Goal: Task Accomplishment & Management: Manage account settings

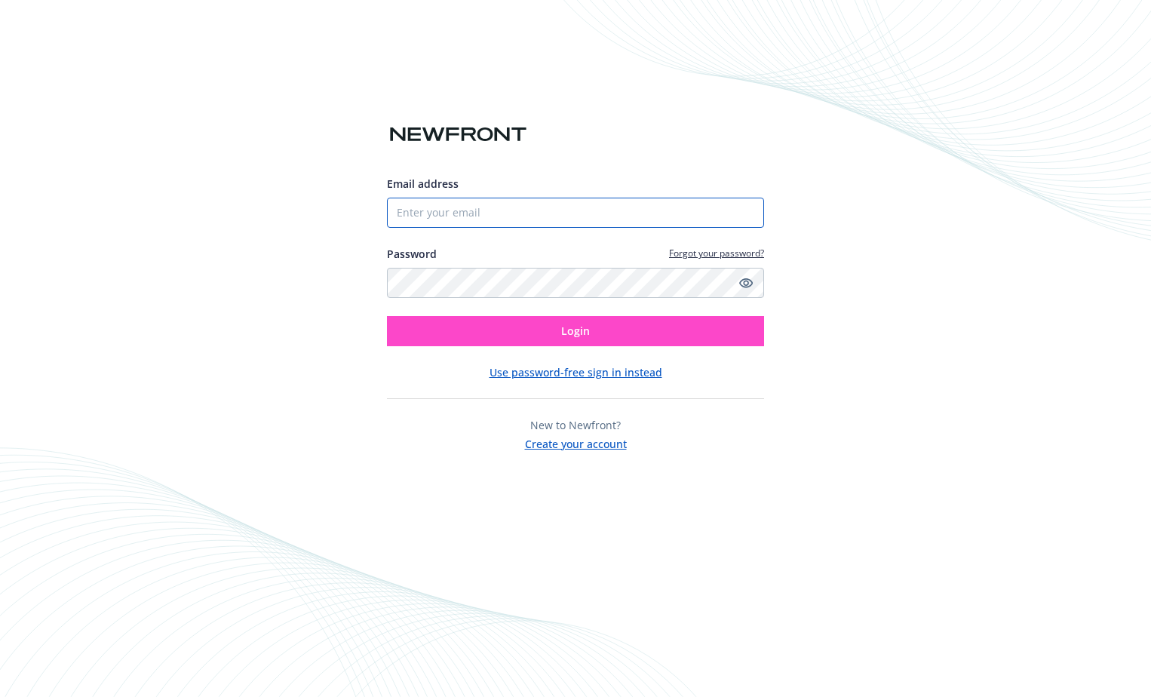
type input "[EMAIL_ADDRESS][DOMAIN_NAME]"
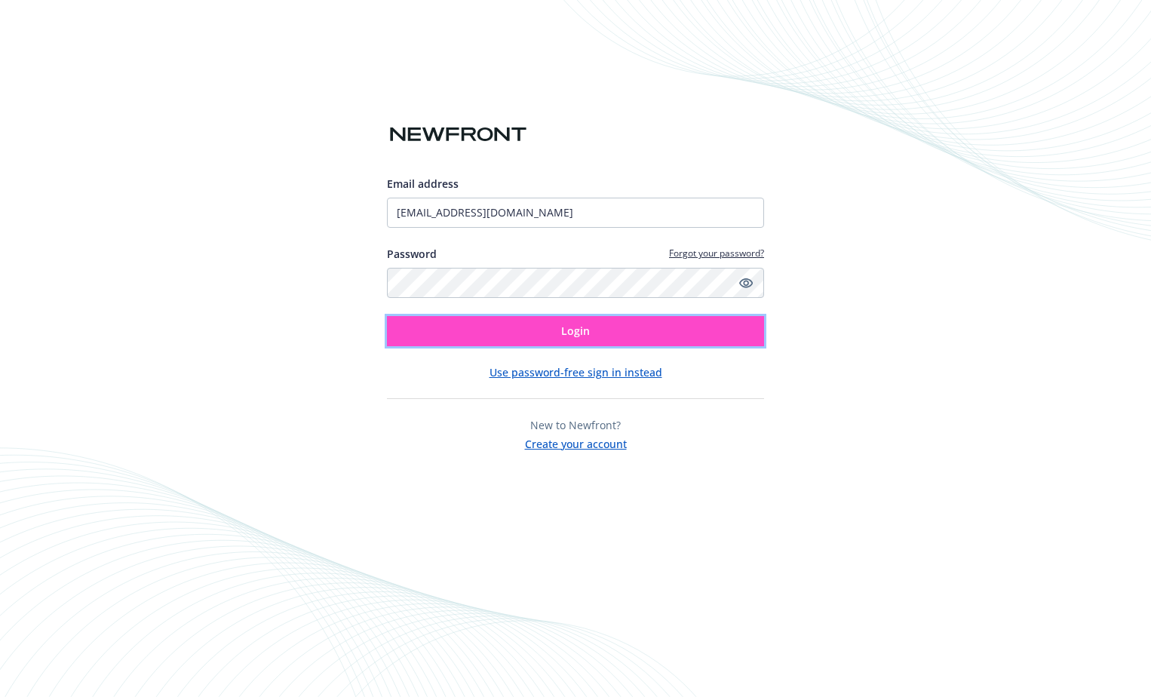
click at [429, 329] on button "Login" at bounding box center [575, 331] width 377 height 30
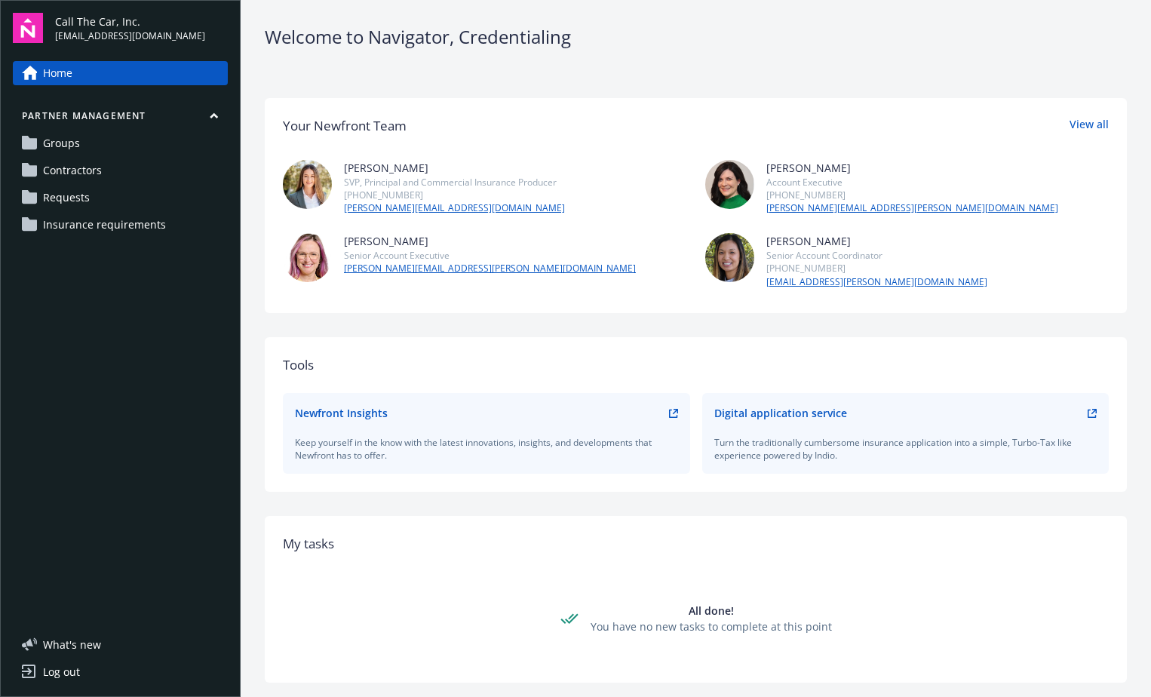
click at [97, 189] on link "Requests" at bounding box center [120, 197] width 215 height 24
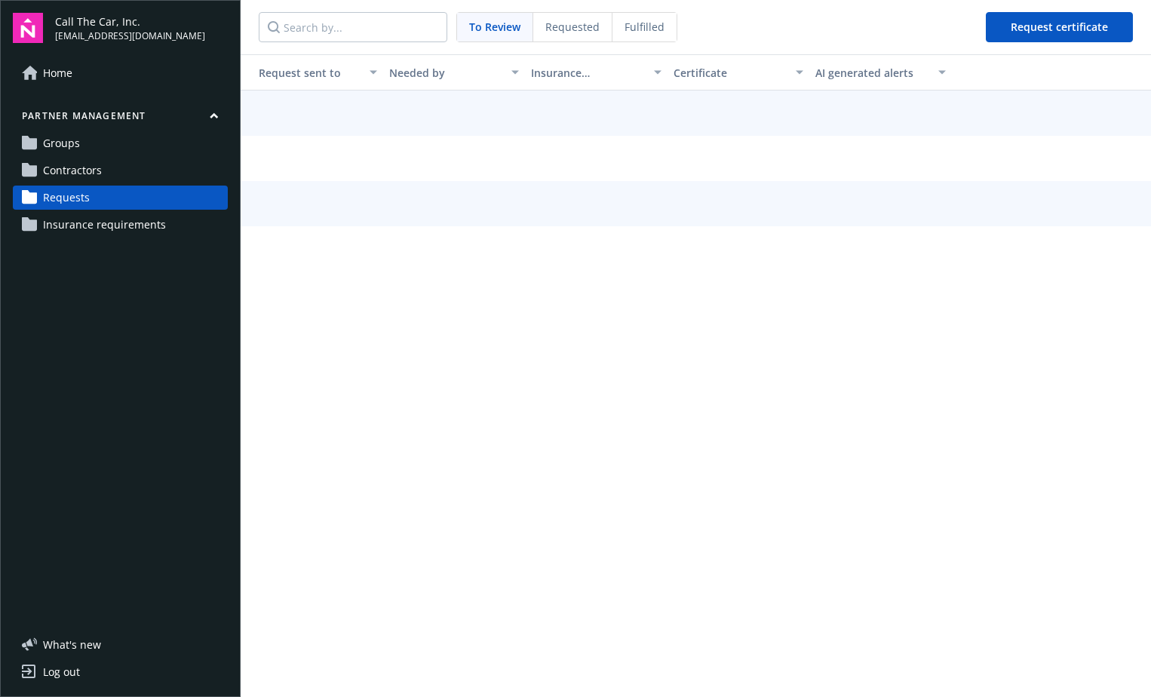
click at [564, 26] on span "Requested" at bounding box center [572, 27] width 54 height 16
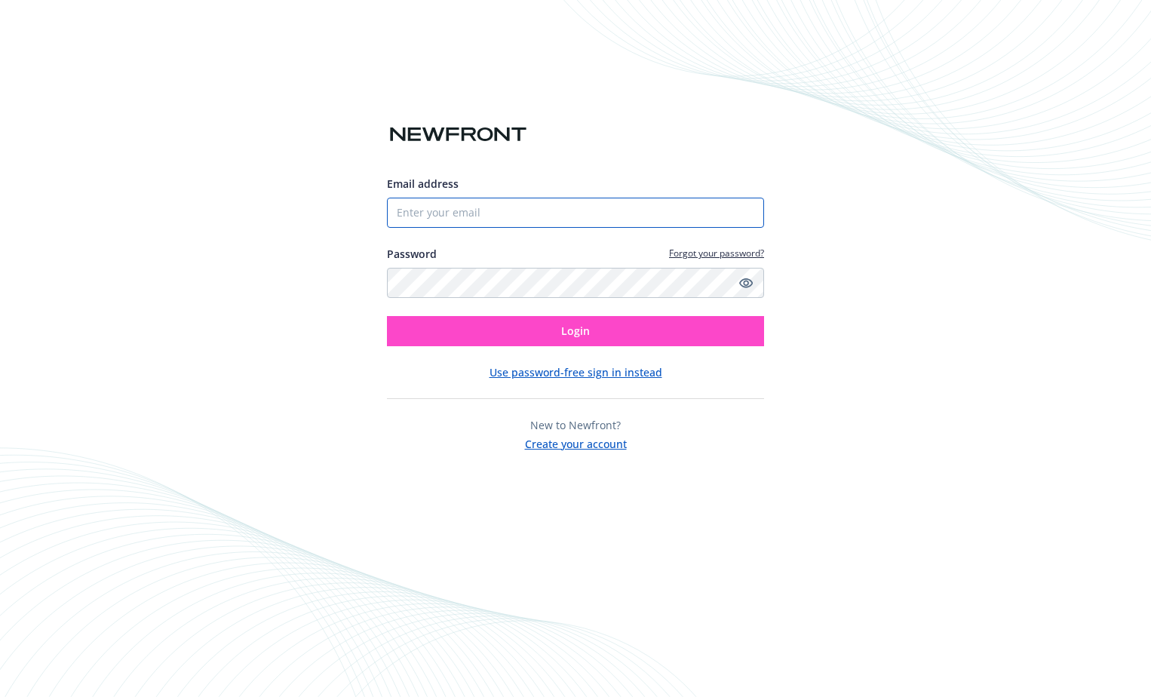
type input "[EMAIL_ADDRESS][DOMAIN_NAME]"
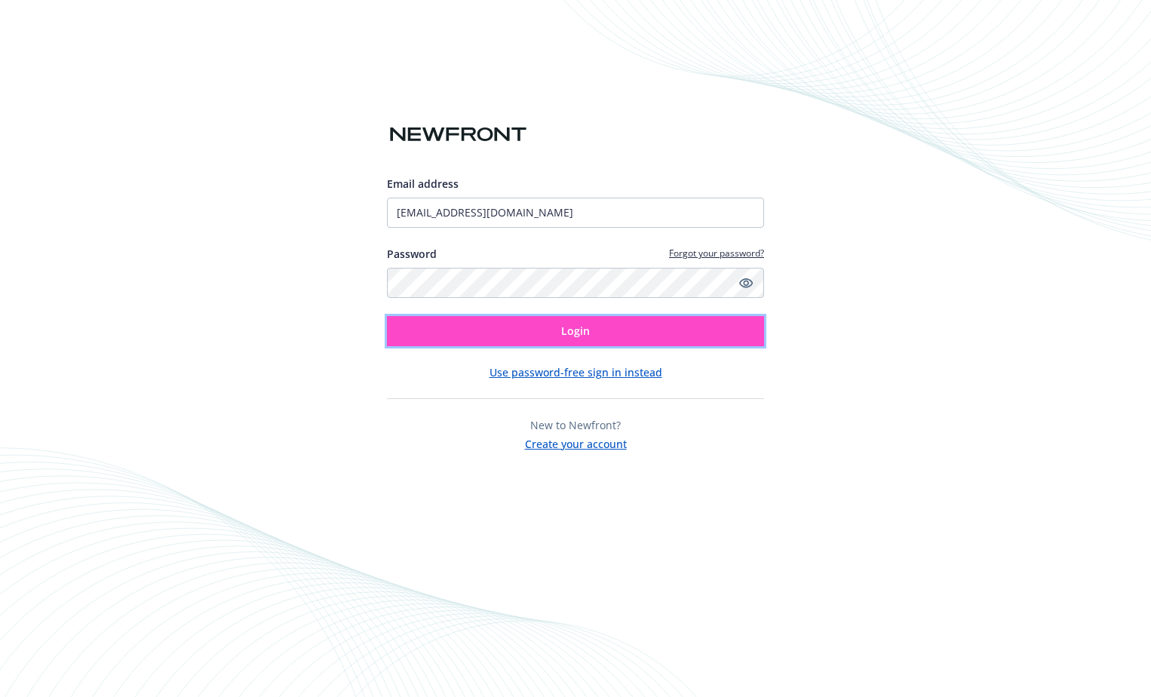
click at [664, 345] on button "Login" at bounding box center [575, 331] width 377 height 30
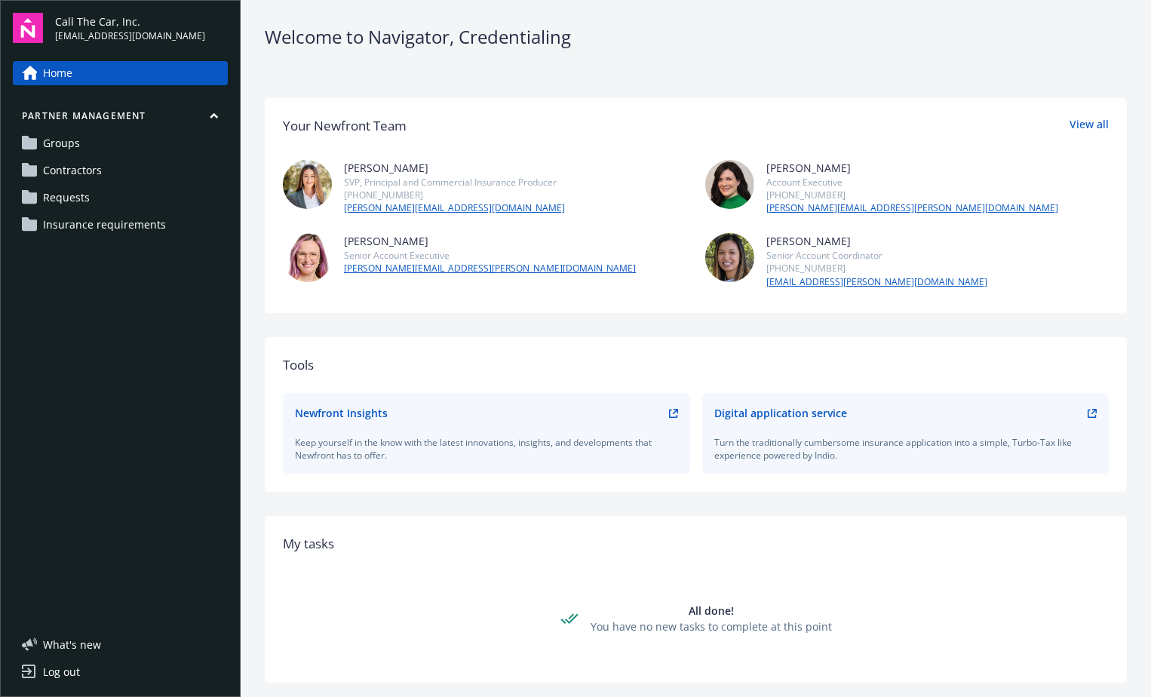
click at [102, 195] on link "Requests" at bounding box center [120, 197] width 215 height 24
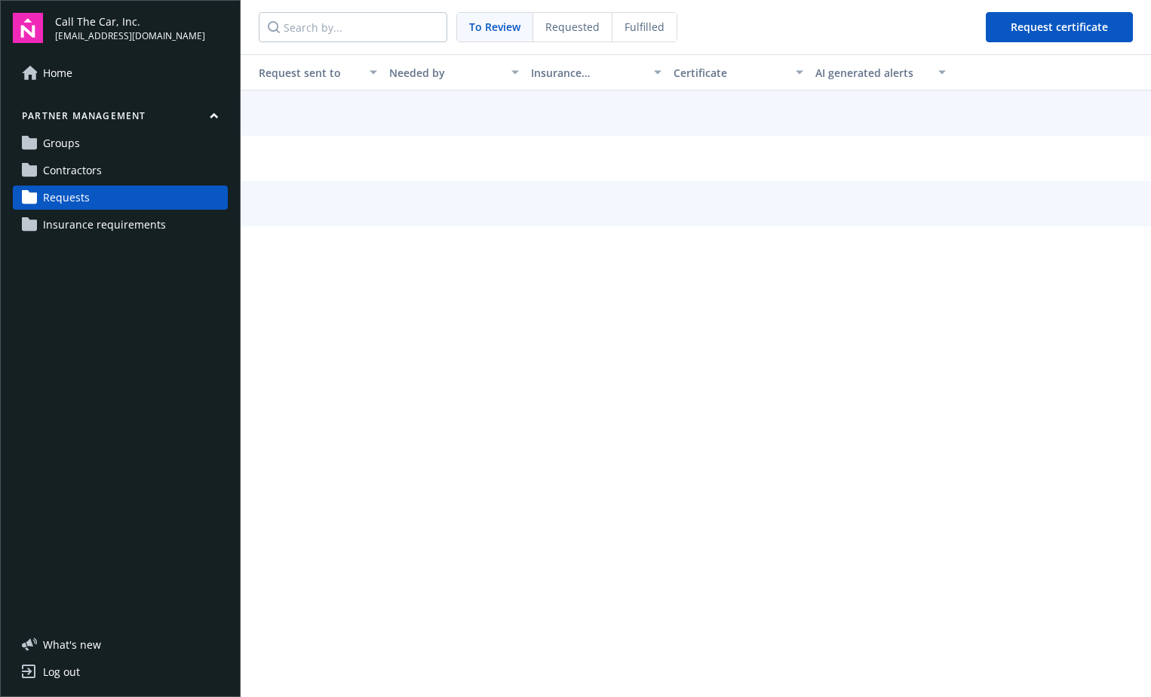
click at [569, 31] on span "Requested" at bounding box center [572, 27] width 54 height 16
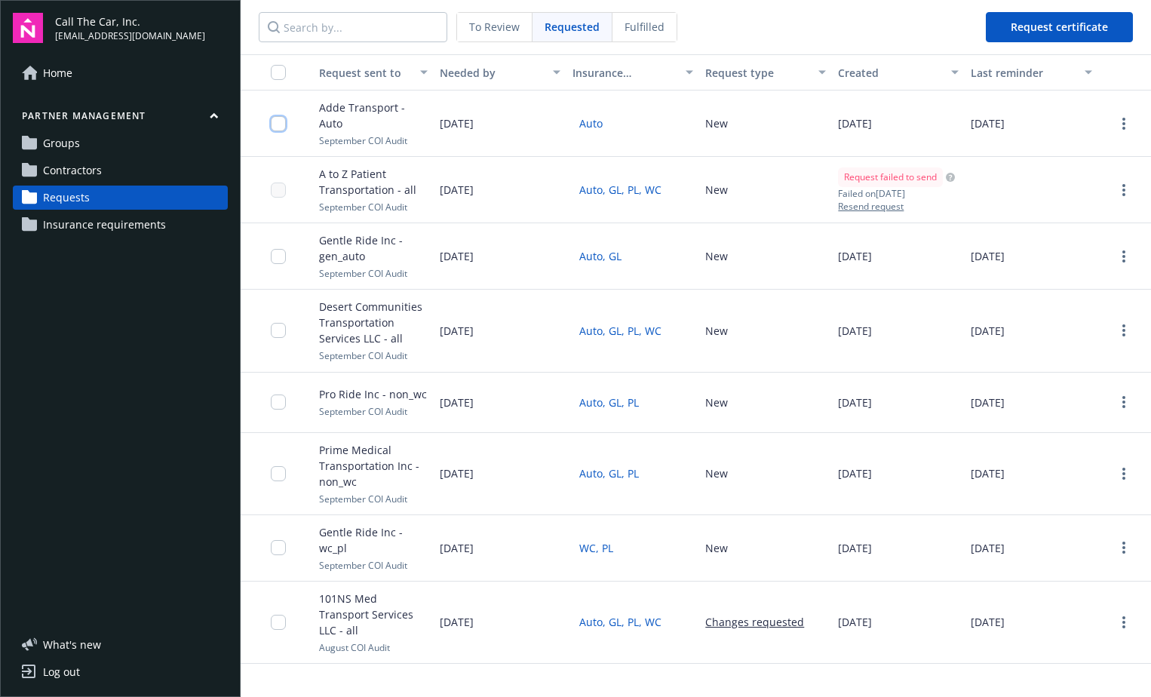
click at [277, 123] on input "checkbox" at bounding box center [278, 123] width 15 height 15
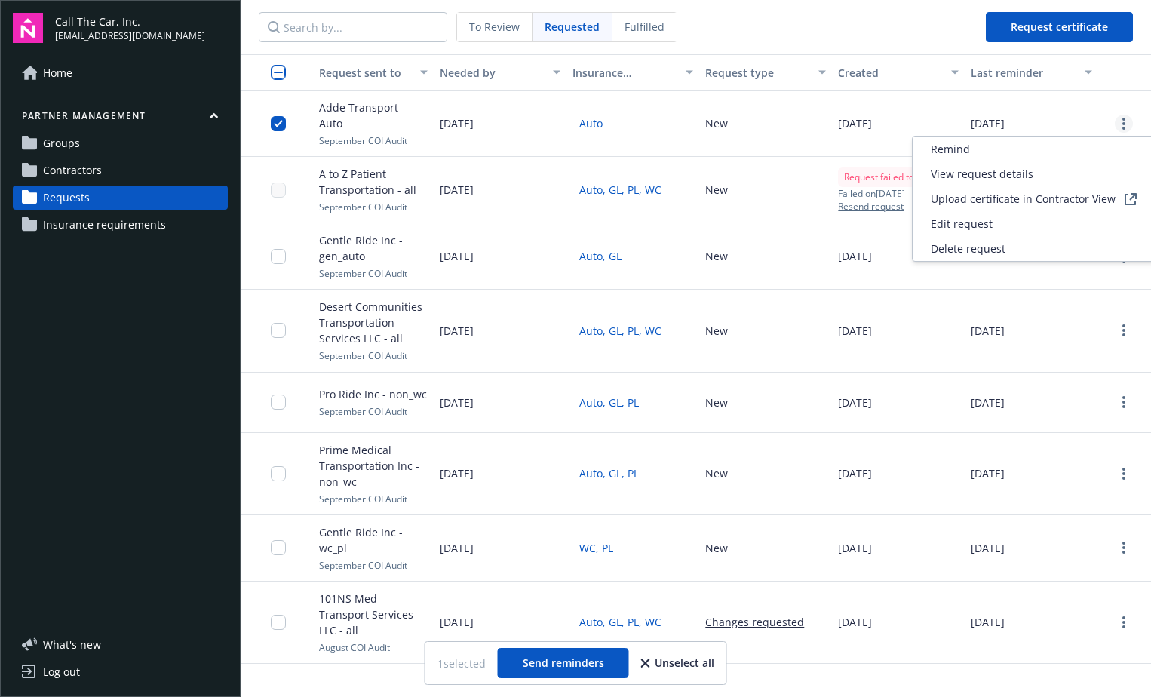
click at [1126, 124] on link "more" at bounding box center [1123, 124] width 18 height 18
click at [970, 249] on span "Delete request" at bounding box center [967, 249] width 75 height 16
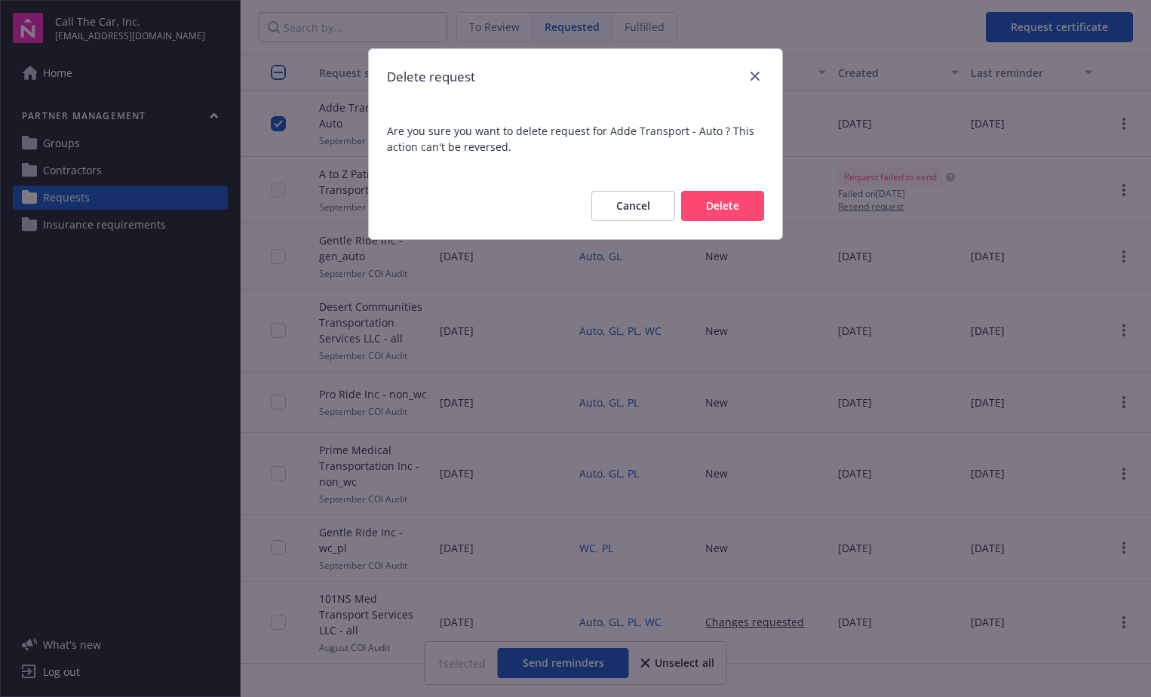
click at [710, 202] on button "Delete" at bounding box center [722, 206] width 83 height 30
